Goal: Information Seeking & Learning: Learn about a topic

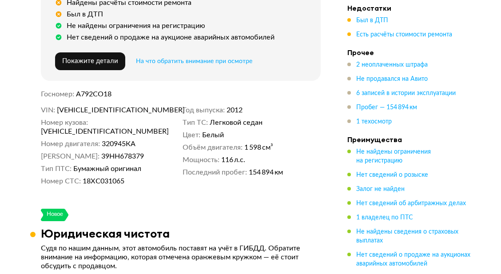
scroll to position [260, 0]
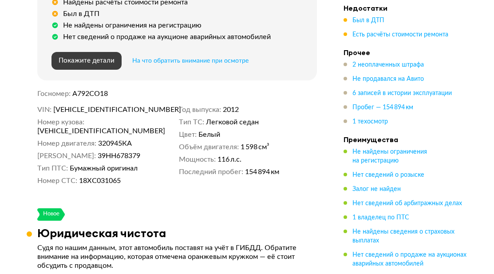
click at [95, 57] on span "Покажите детали" at bounding box center [87, 60] width 56 height 7
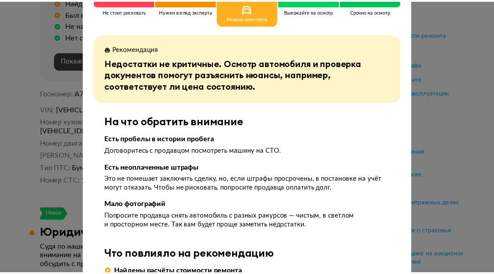
scroll to position [0, 0]
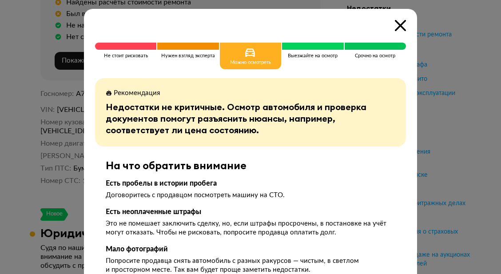
click at [399, 21] on icon at bounding box center [400, 25] width 11 height 11
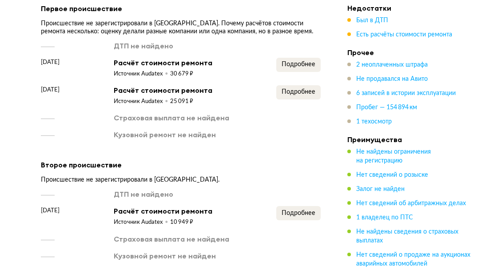
scroll to position [1053, 0]
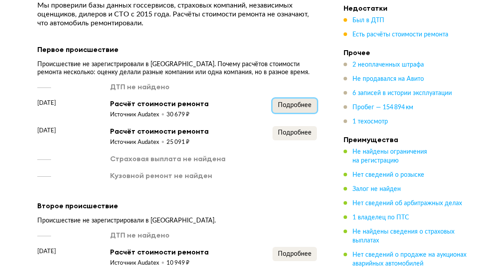
click at [285, 102] on span "Подробнее" at bounding box center [295, 105] width 34 height 6
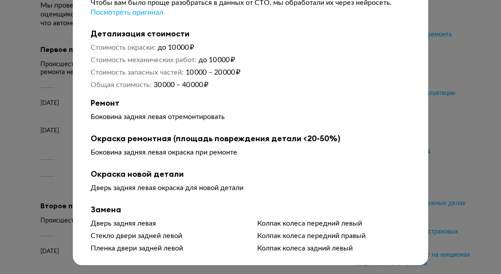
scroll to position [0, 0]
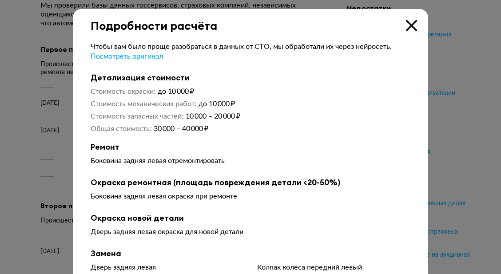
click at [406, 27] on icon at bounding box center [411, 25] width 11 height 11
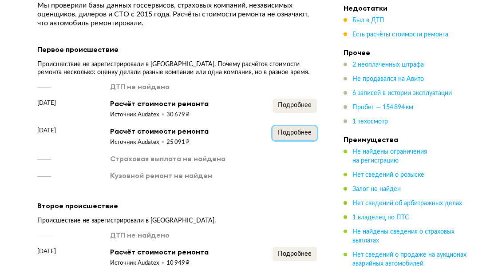
click at [299, 130] on span "Подробнее" at bounding box center [295, 133] width 34 height 6
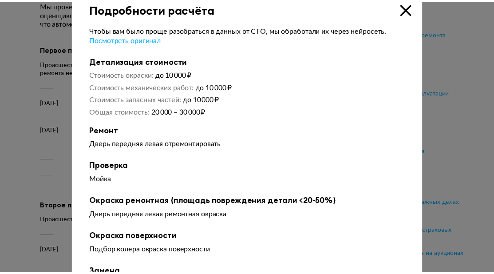
scroll to position [16, 0]
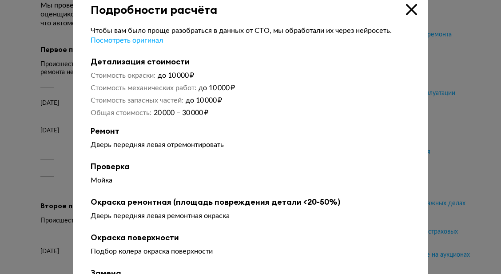
click at [408, 10] on icon at bounding box center [411, 9] width 11 height 11
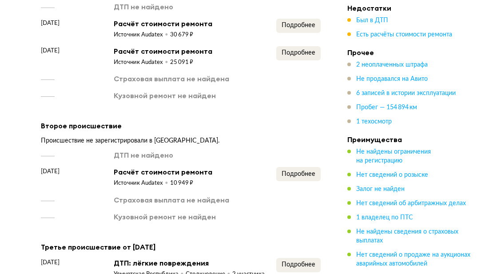
scroll to position [1134, 0]
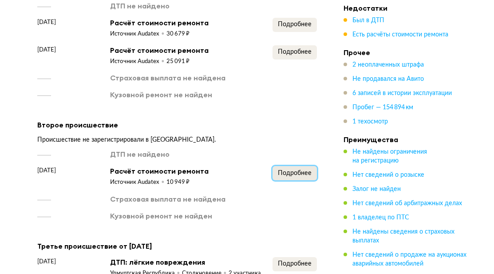
click at [291, 170] on span "Подробнее" at bounding box center [295, 173] width 34 height 6
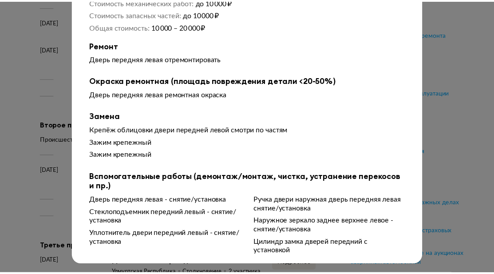
scroll to position [0, 0]
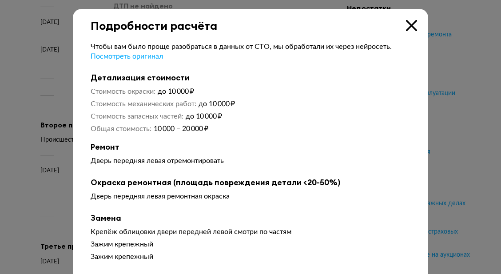
click at [406, 26] on icon at bounding box center [411, 25] width 11 height 11
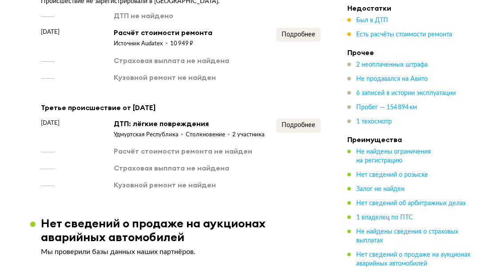
scroll to position [1274, 0]
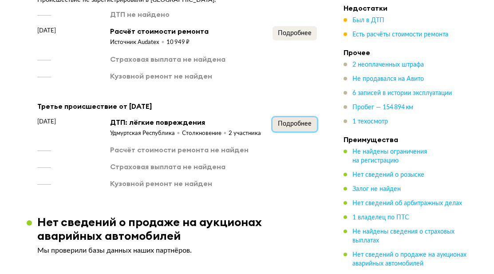
click at [290, 121] on span "Подробнее" at bounding box center [295, 124] width 34 height 6
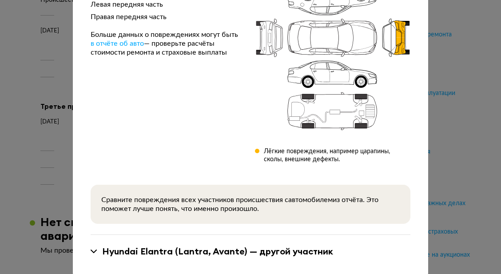
scroll to position [143, 0]
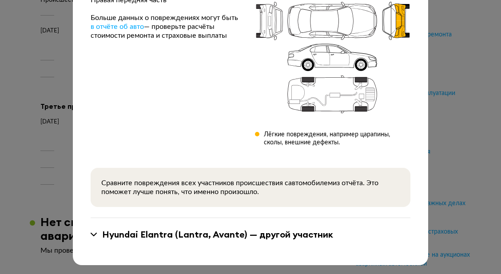
click at [106, 233] on div "Hyundai Elantra (Lantra, Avante) — другой участник" at bounding box center [217, 235] width 231 height 12
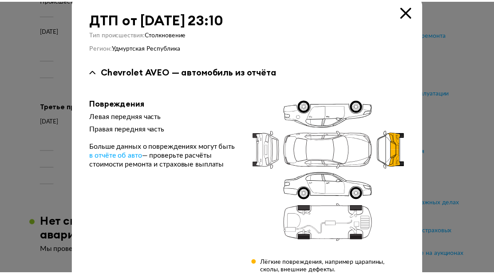
scroll to position [0, 0]
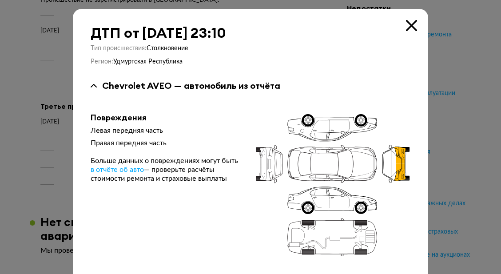
click at [406, 27] on icon at bounding box center [411, 25] width 11 height 11
